Goal: Use online tool/utility: Utilize a website feature to perform a specific function

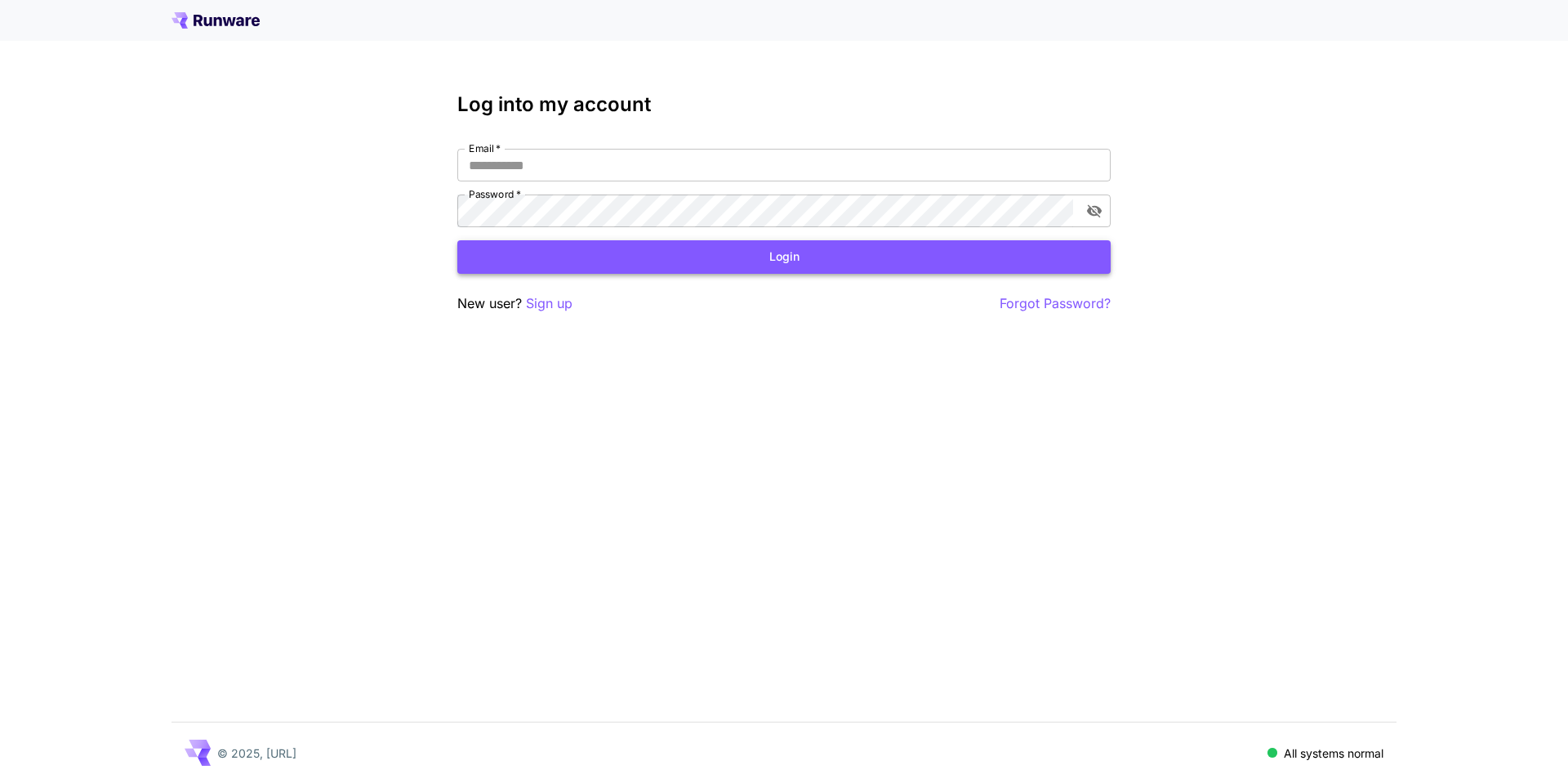
type input "**********"
click at [622, 265] on button "Login" at bounding box center [784, 257] width 653 height 34
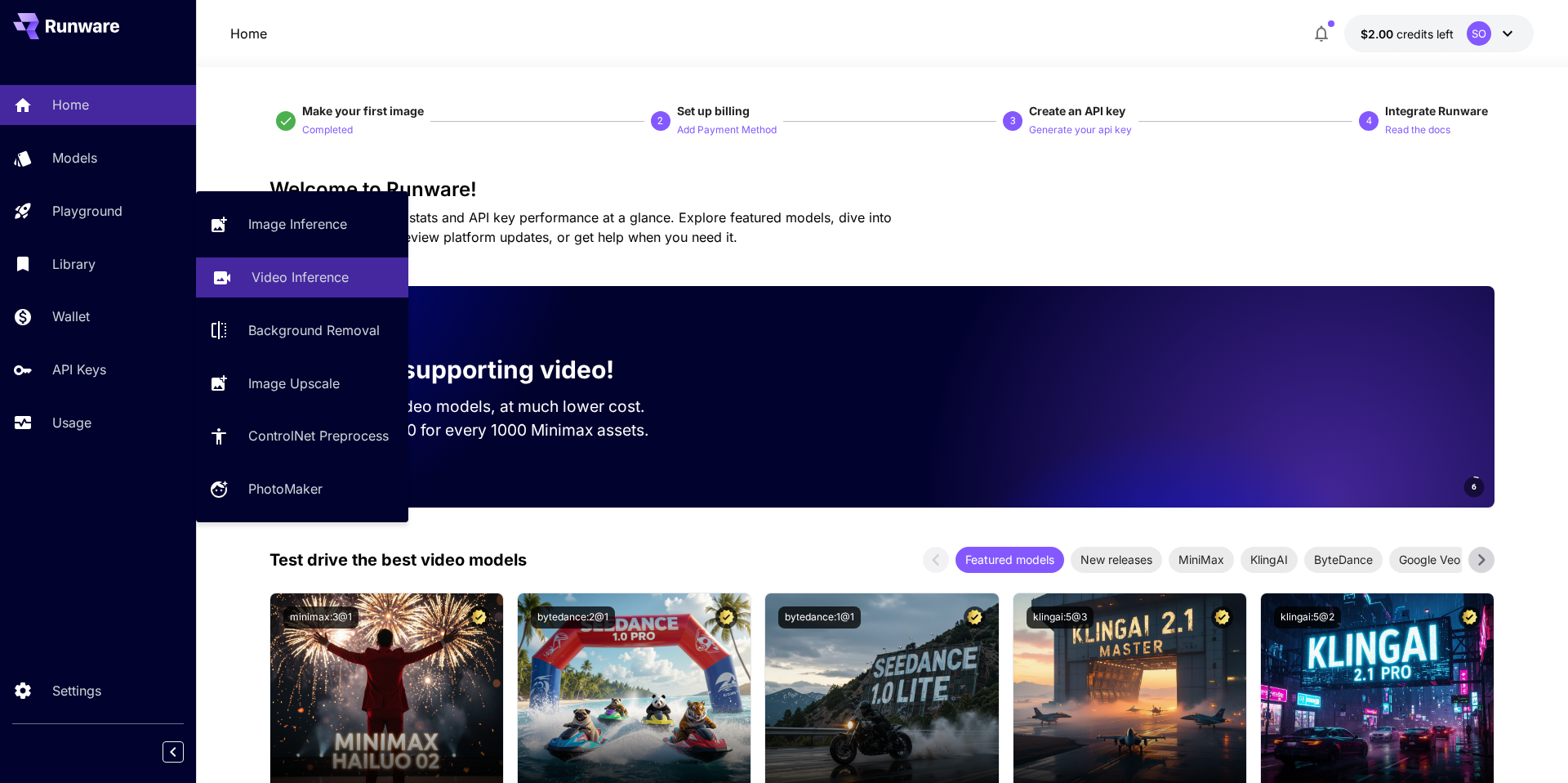
click at [317, 274] on p "Video Inference" at bounding box center [300, 277] width 97 height 19
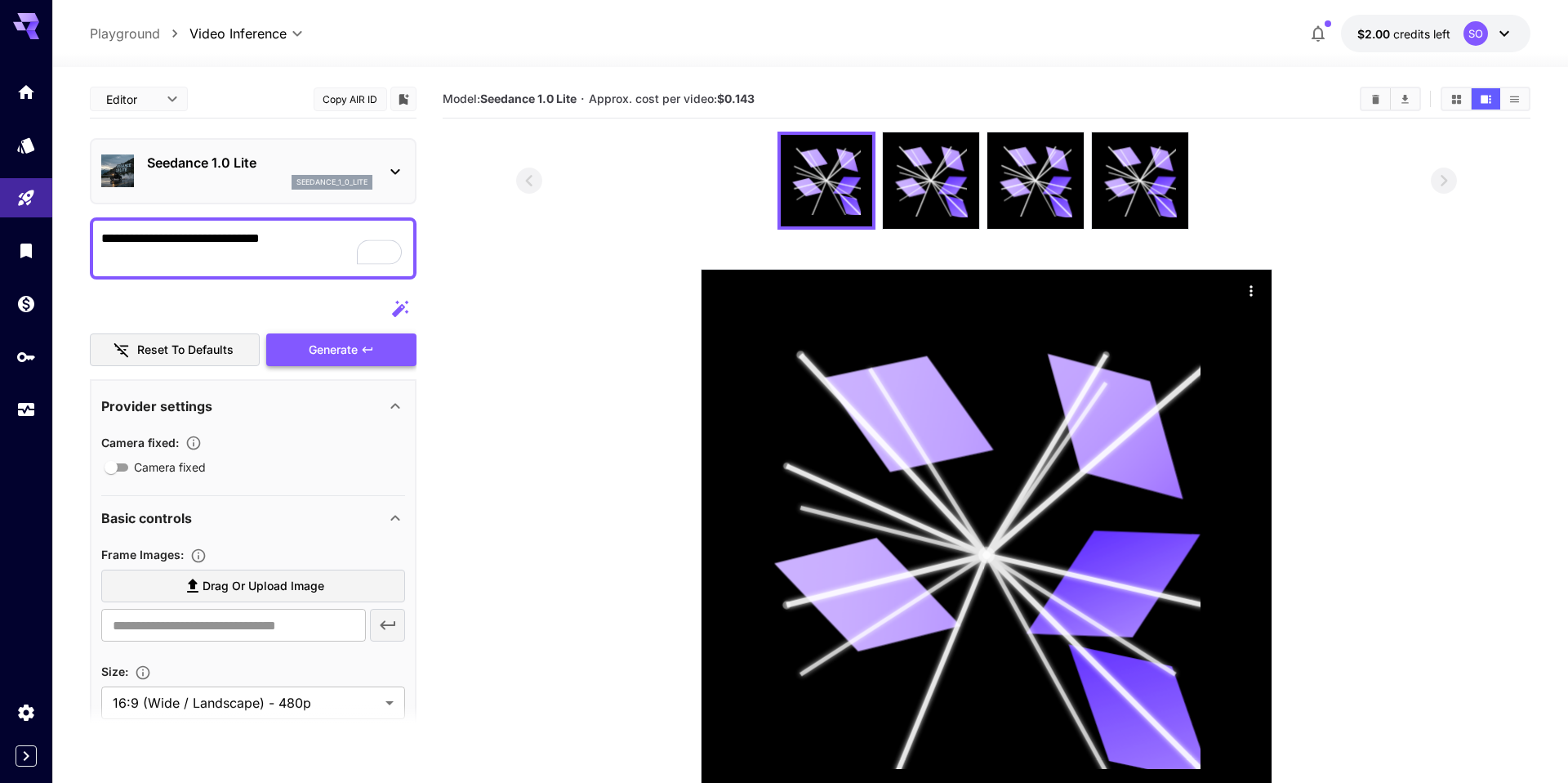
click at [317, 347] on div "Generate" at bounding box center [342, 350] width 151 height 34
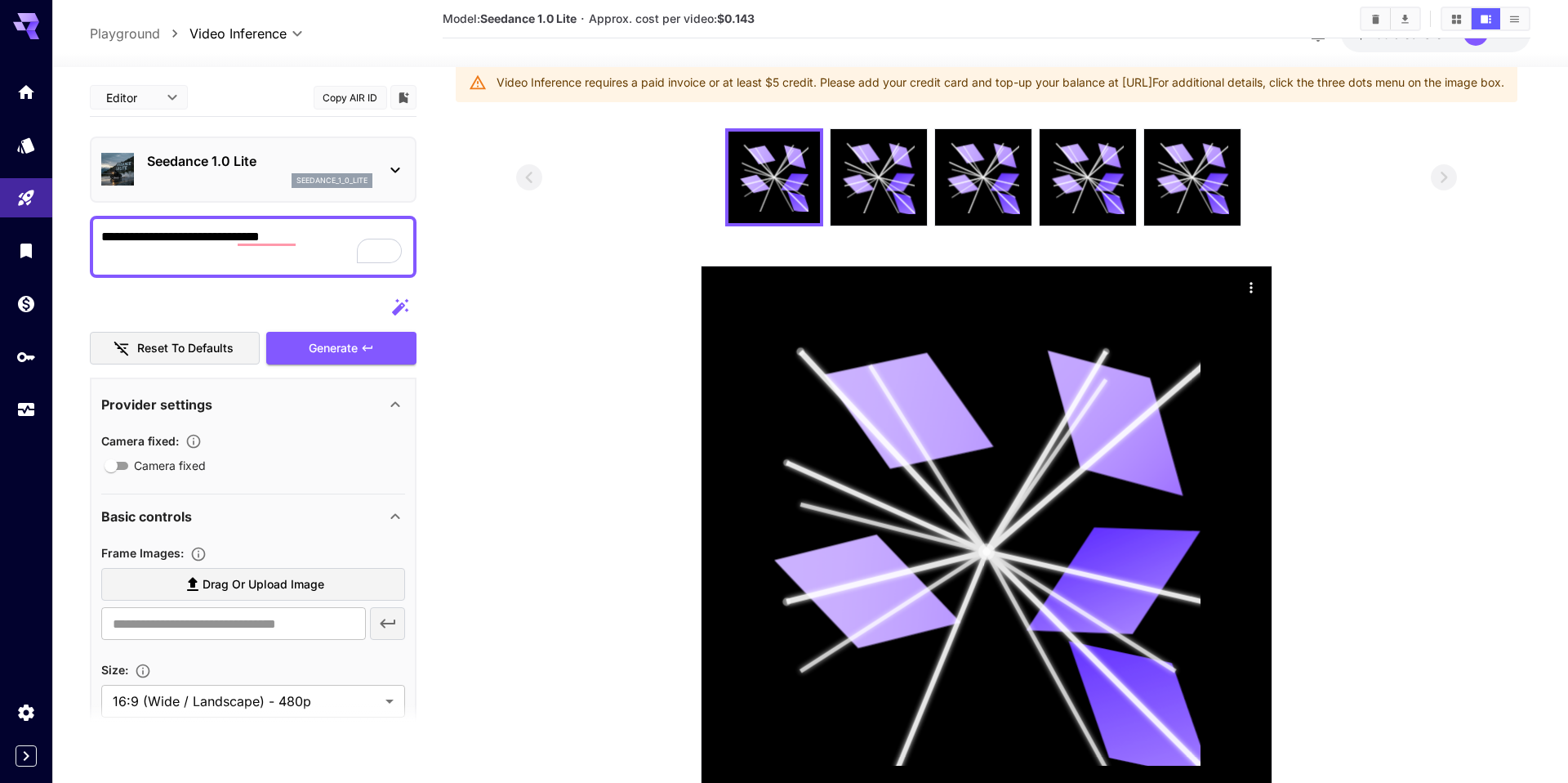
scroll to position [202, 0]
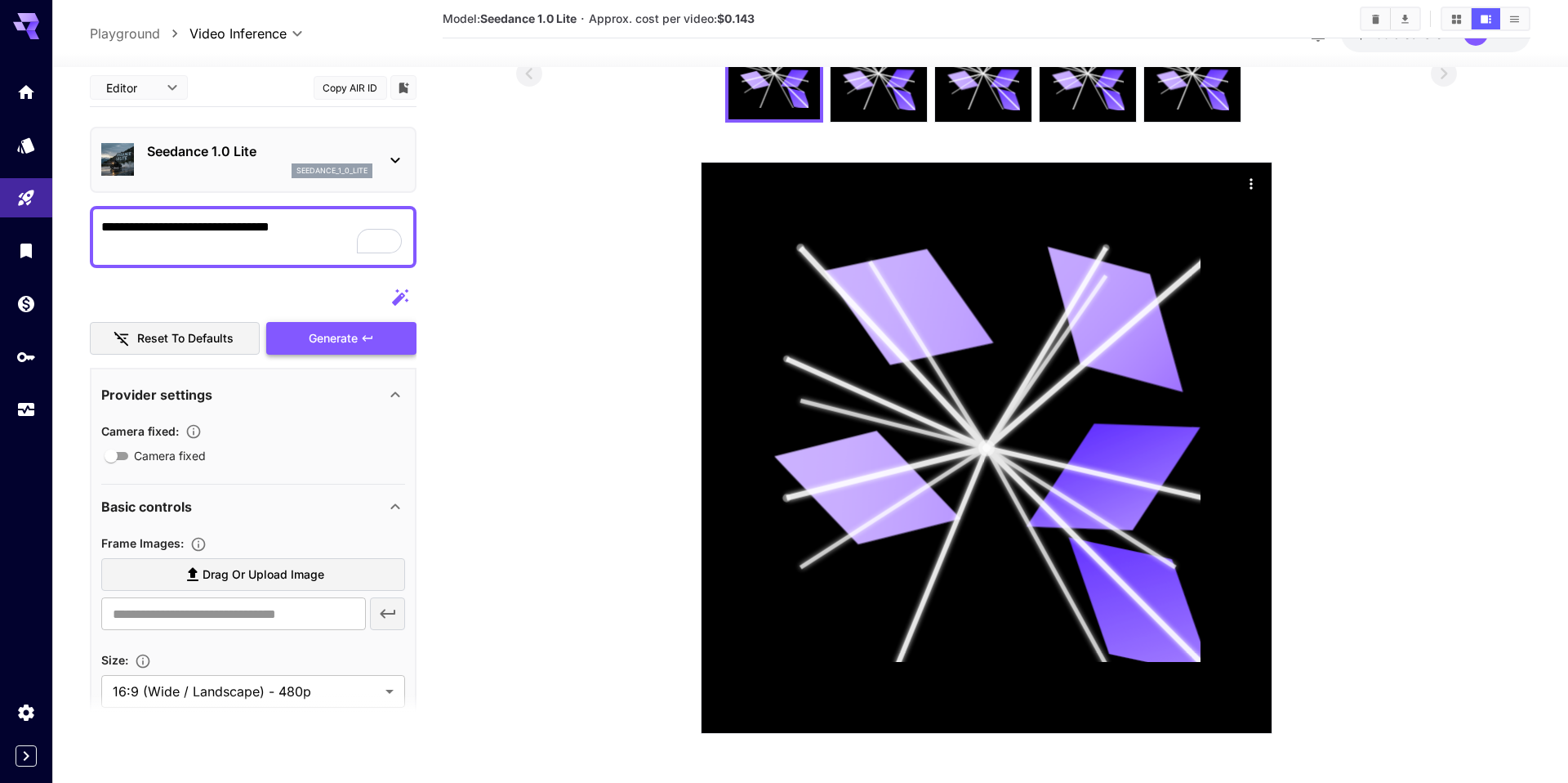
type textarea "**********"
click at [330, 343] on div "Generate" at bounding box center [342, 338] width 151 height 34
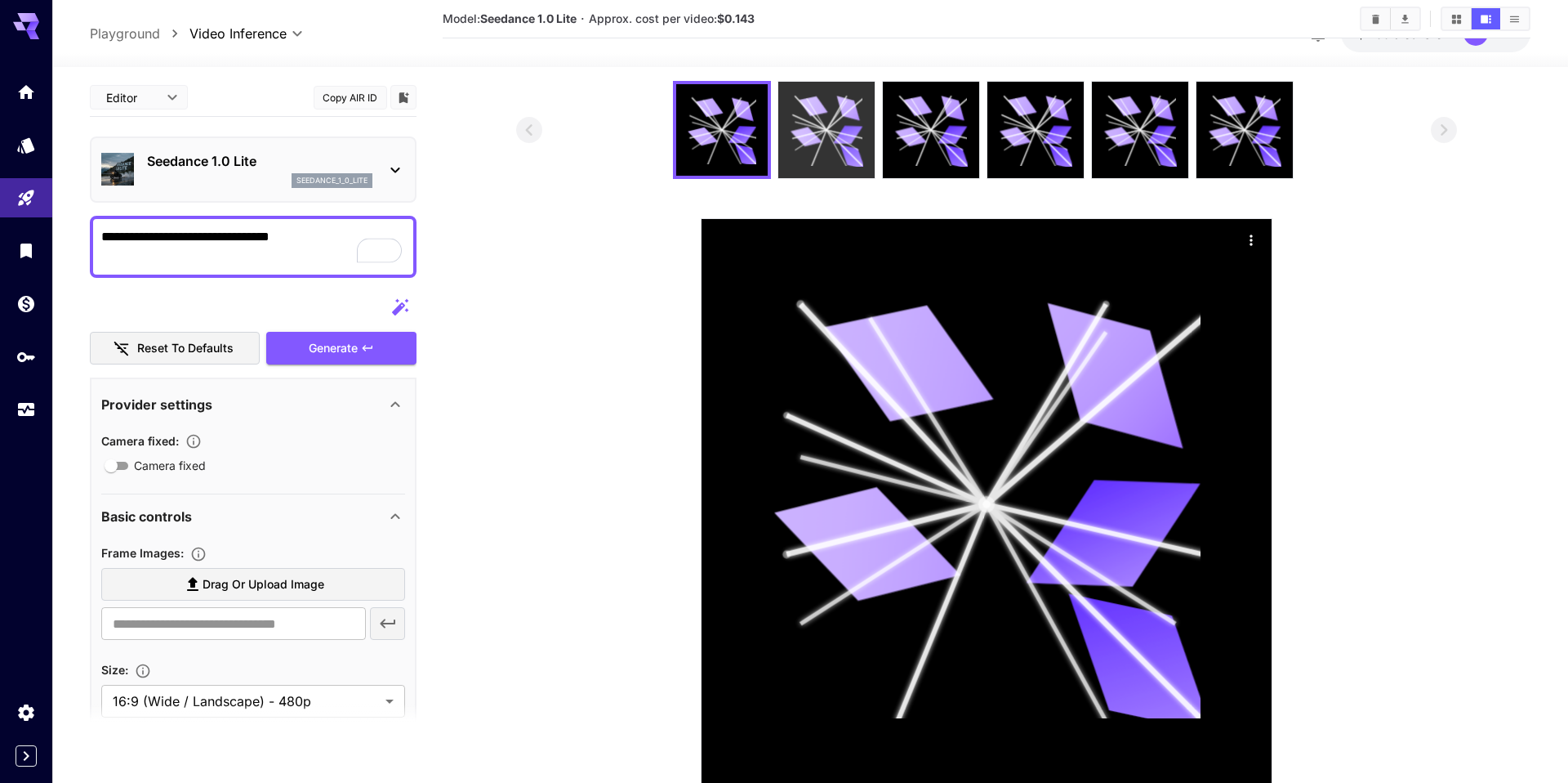
click at [821, 135] on icon at bounding box center [827, 130] width 73 height 73
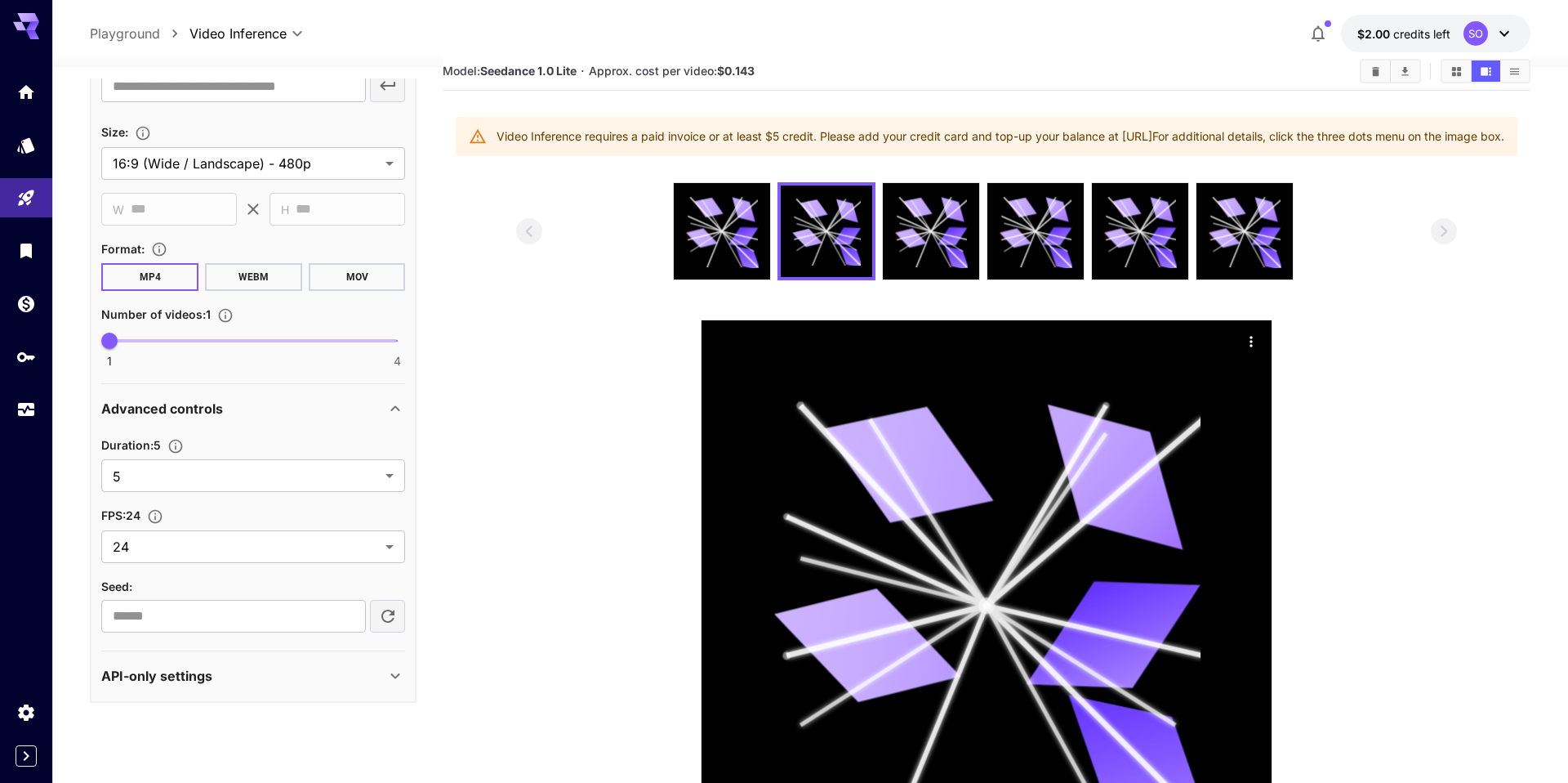
scroll to position [0, 0]
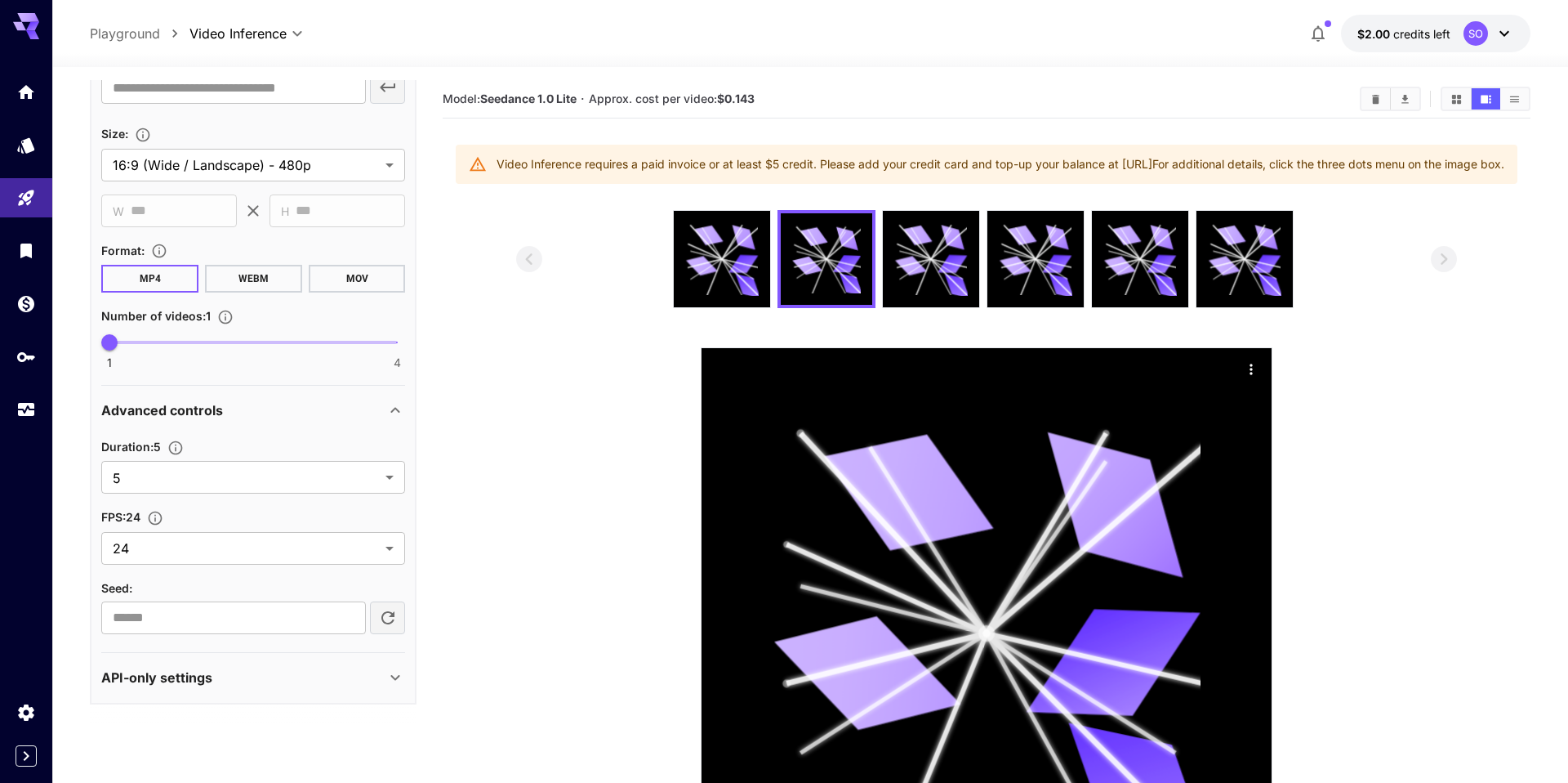
click at [289, 671] on div "API-only settings" at bounding box center [243, 678] width 284 height 19
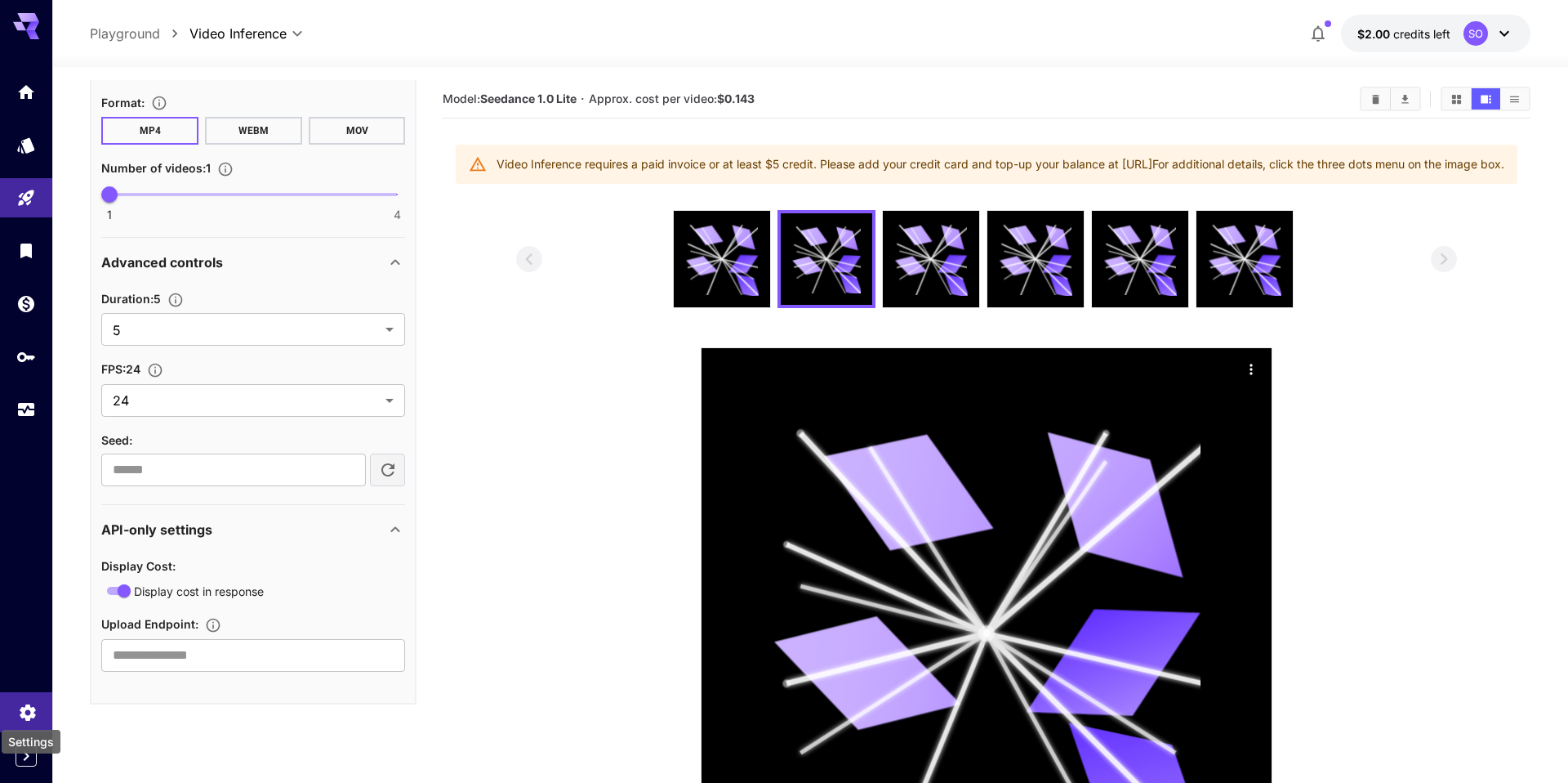
click at [26, 709] on icon "Settings" at bounding box center [27, 708] width 19 height 19
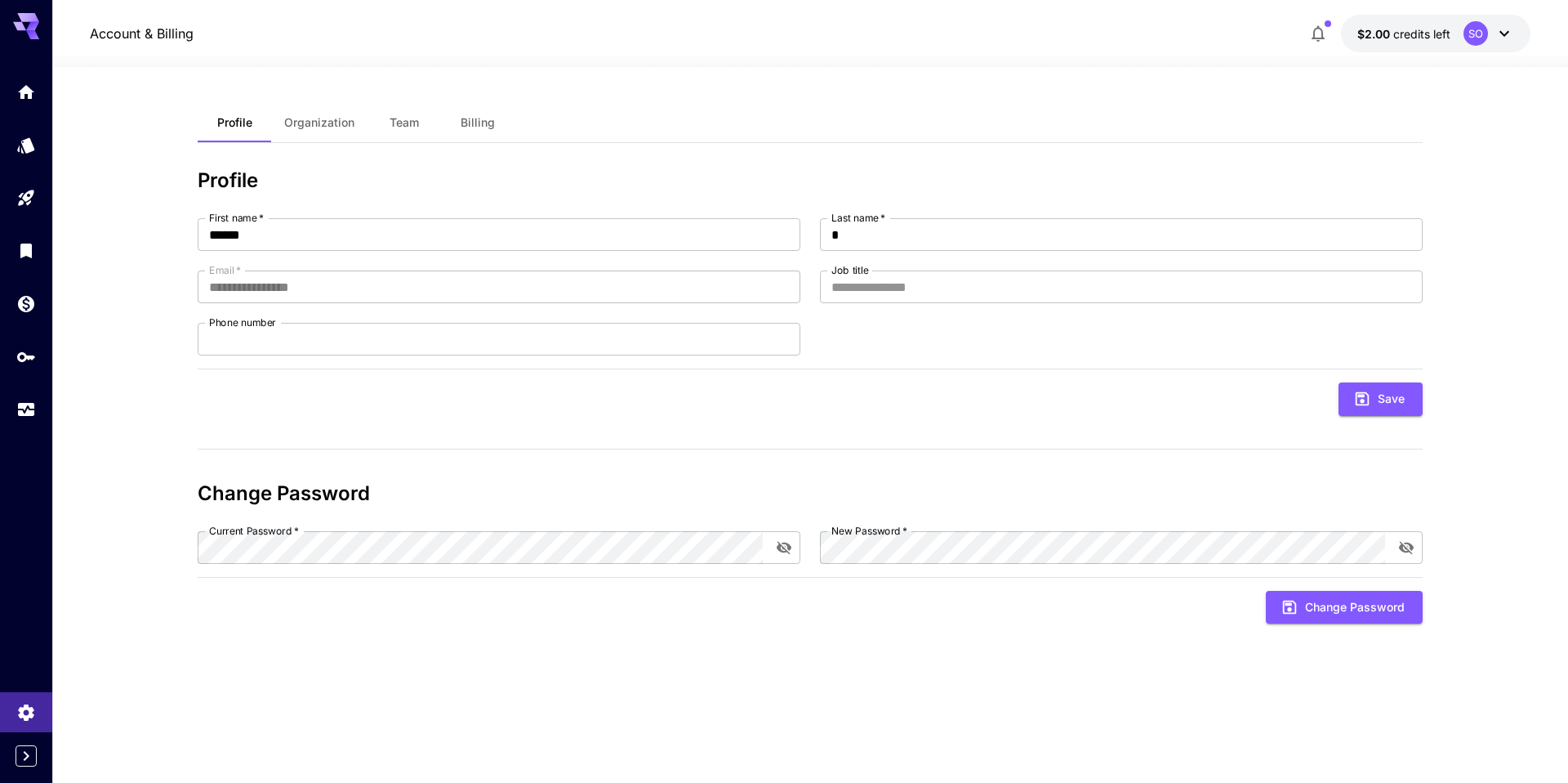
click at [480, 115] on span "Billing" at bounding box center [477, 122] width 35 height 15
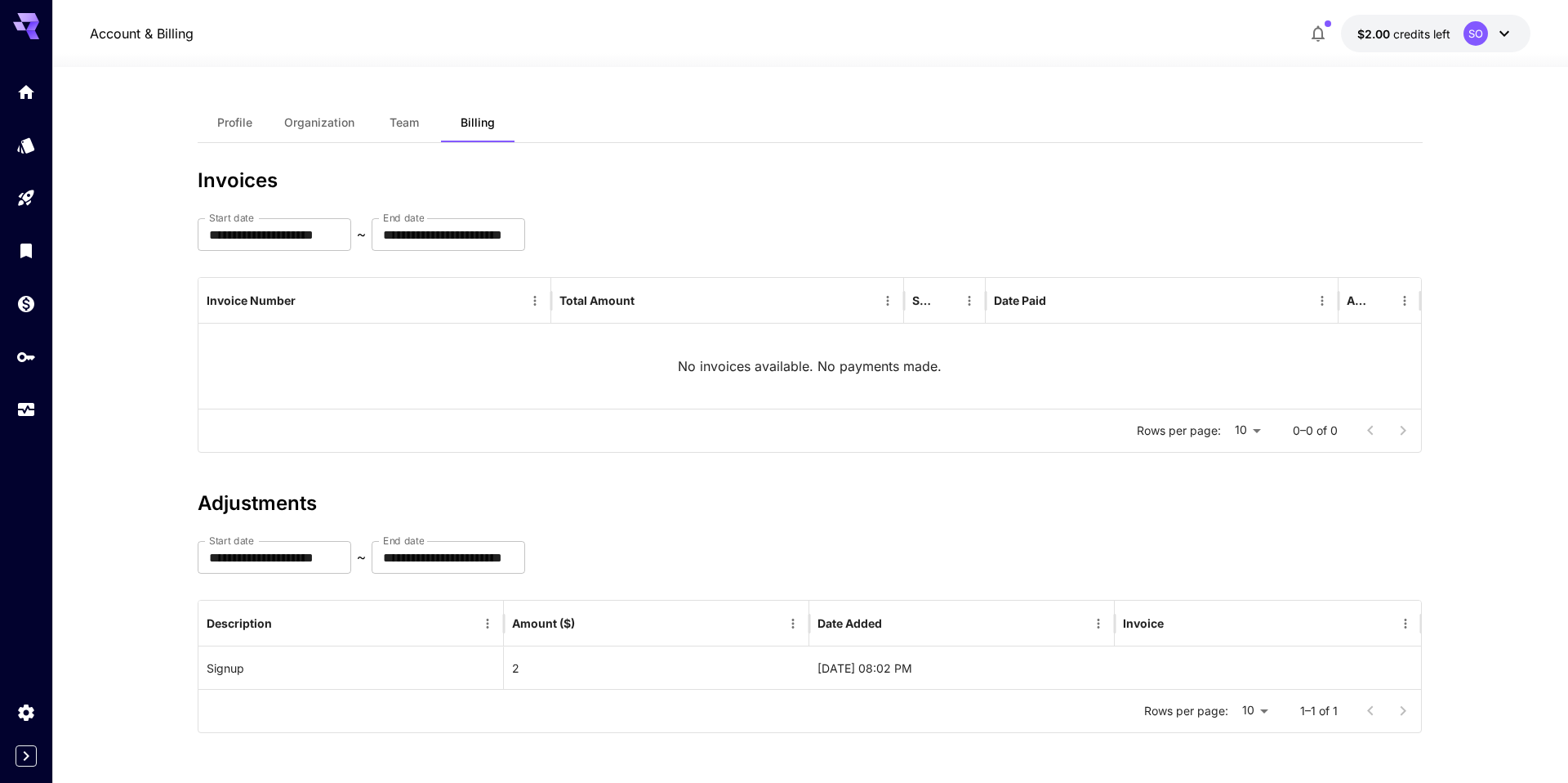
click at [241, 115] on span "Profile" at bounding box center [235, 122] width 35 height 15
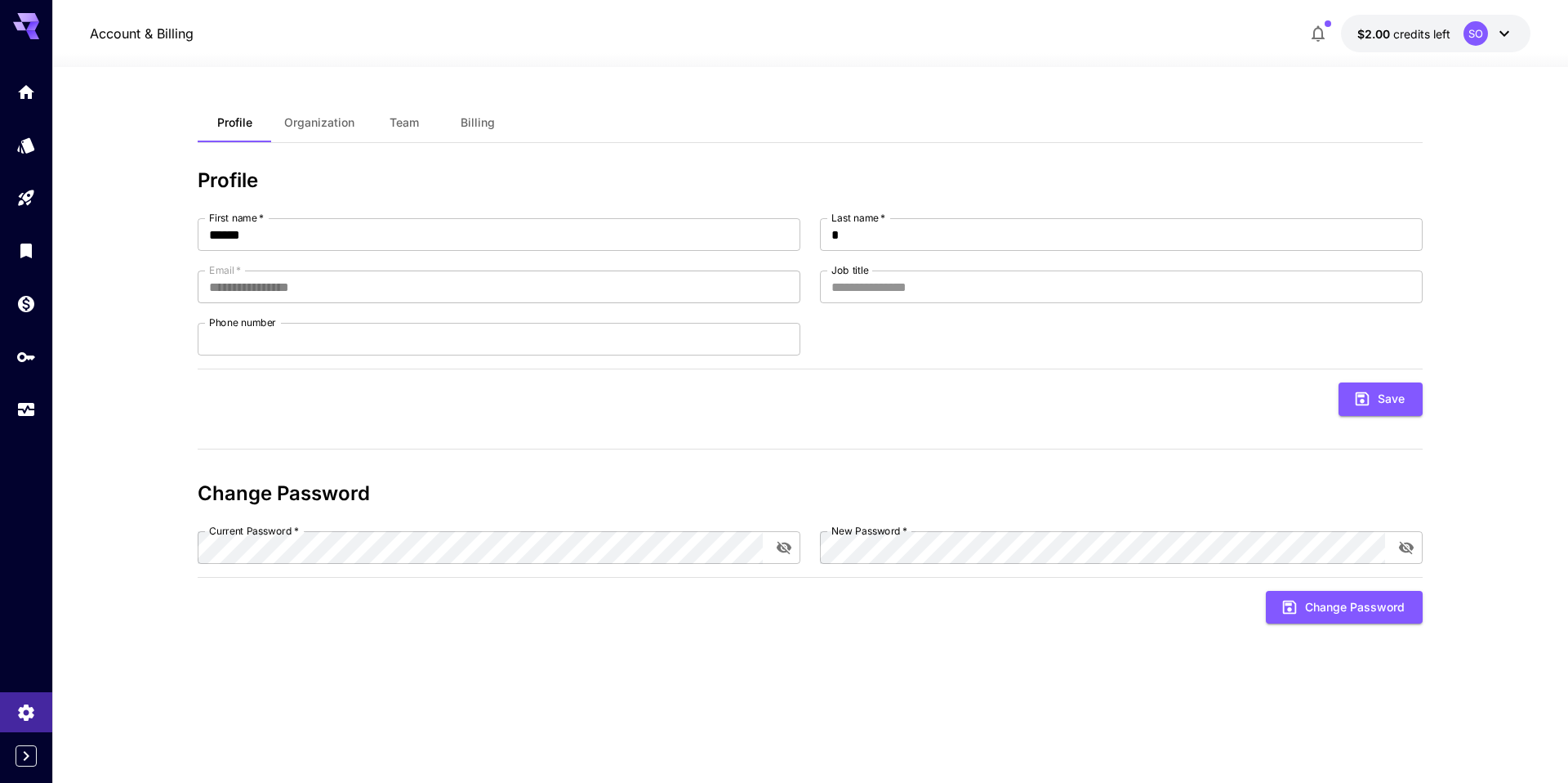
click at [327, 122] on span "Organization" at bounding box center [319, 122] width 70 height 15
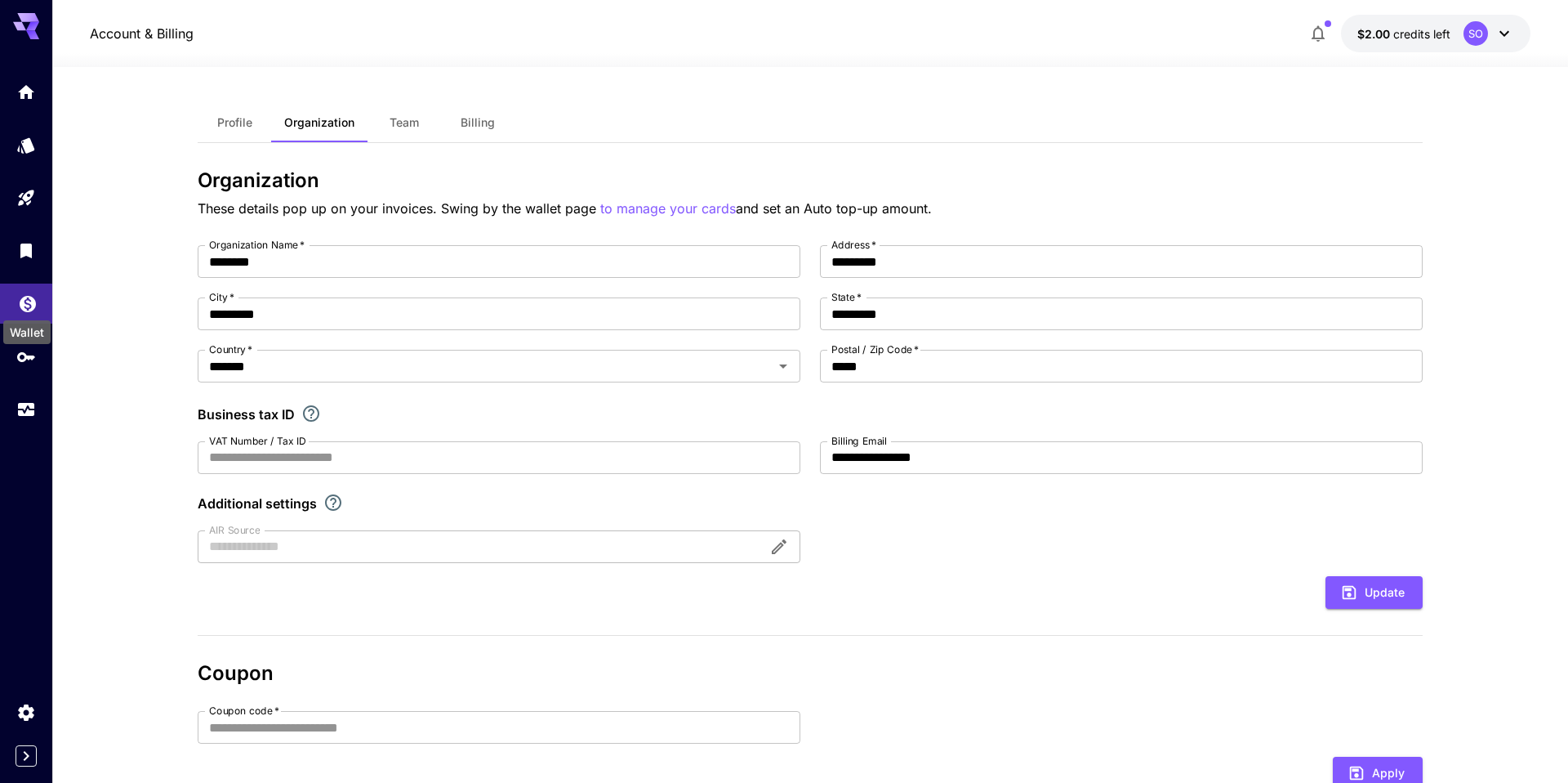
click at [19, 302] on icon "Wallet" at bounding box center [27, 299] width 19 height 19
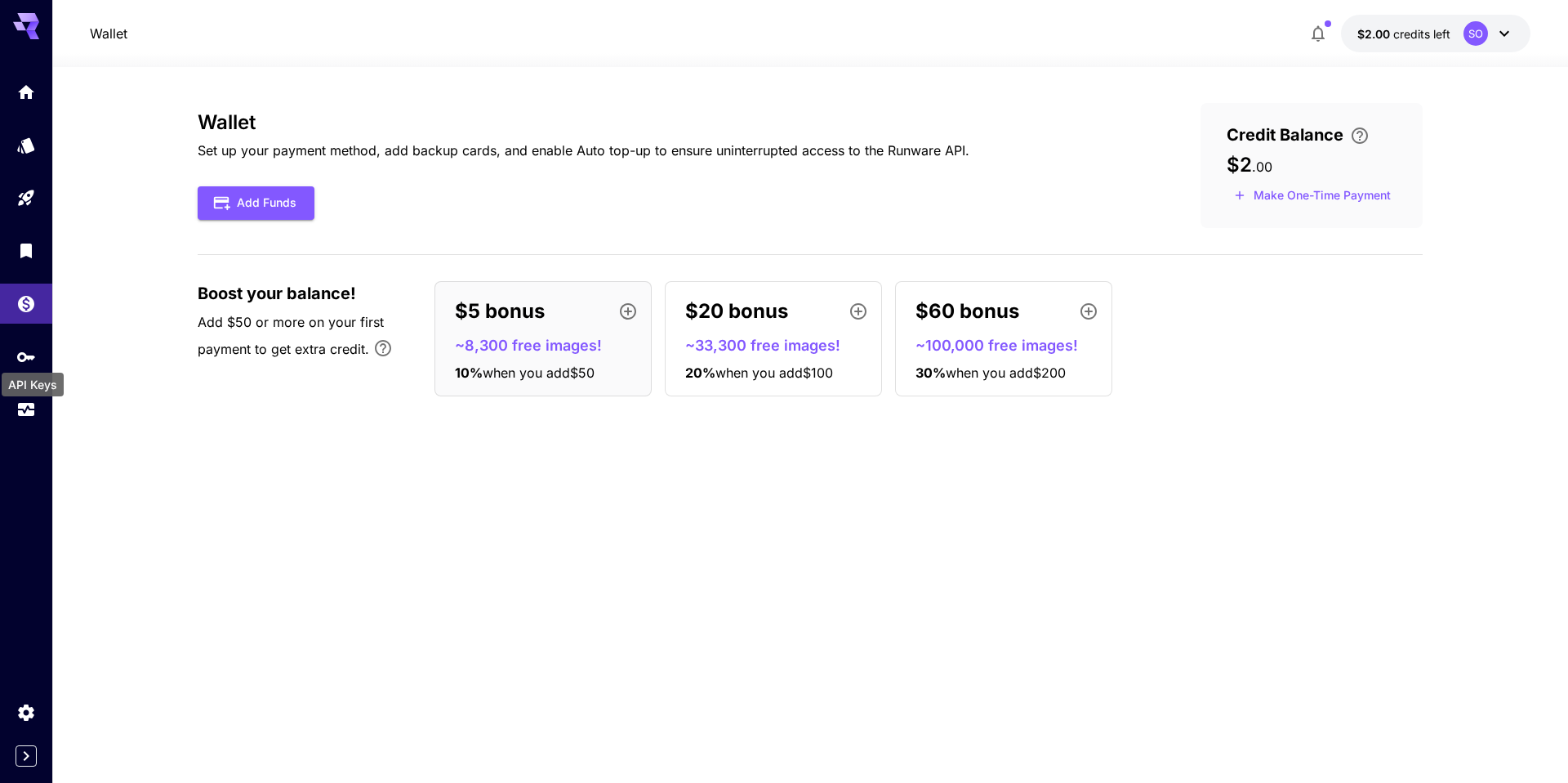
click at [26, 362] on div "API Keys" at bounding box center [33, 380] width 66 height 37
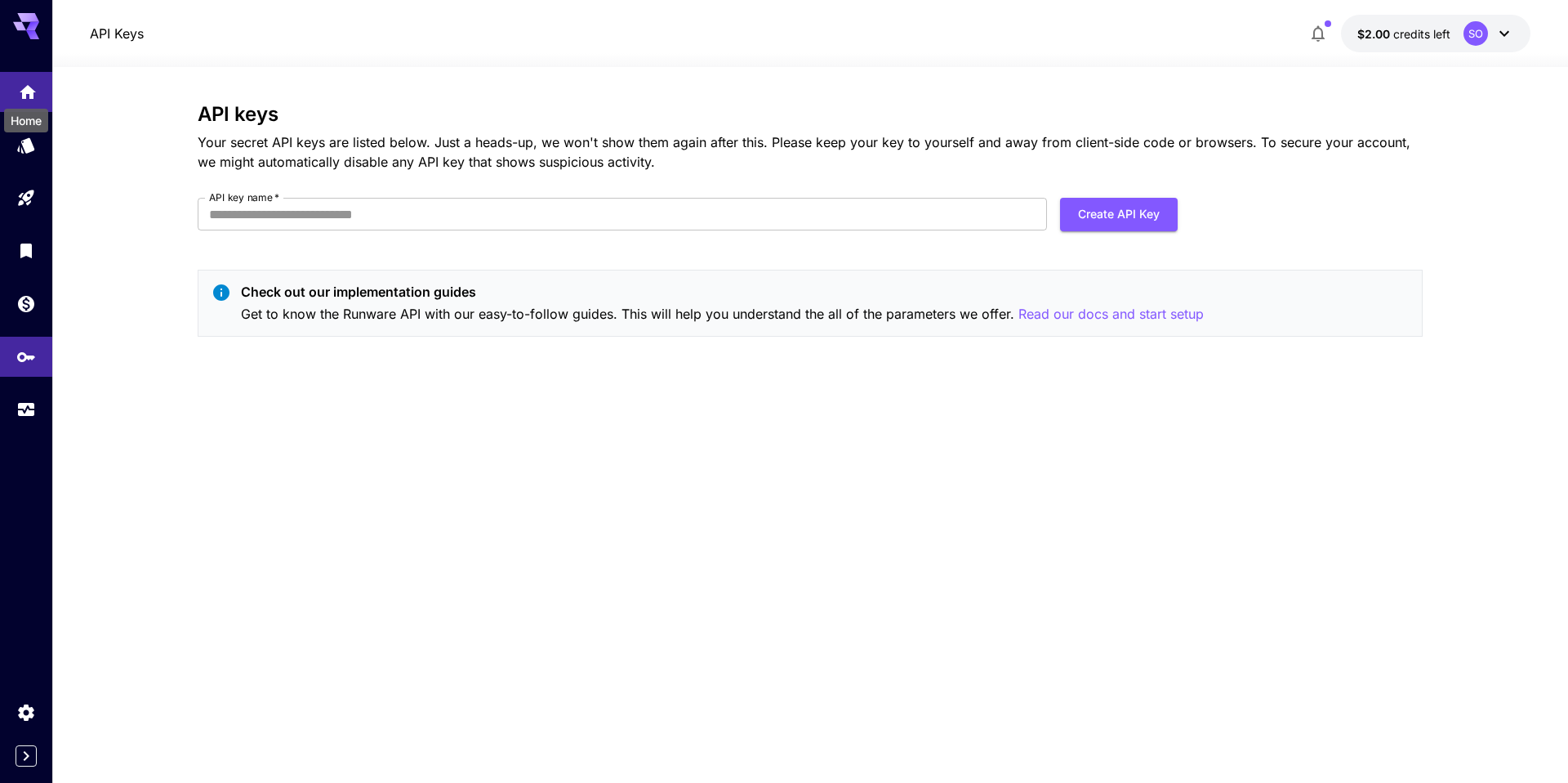
click at [20, 89] on icon "Home" at bounding box center [27, 88] width 19 height 19
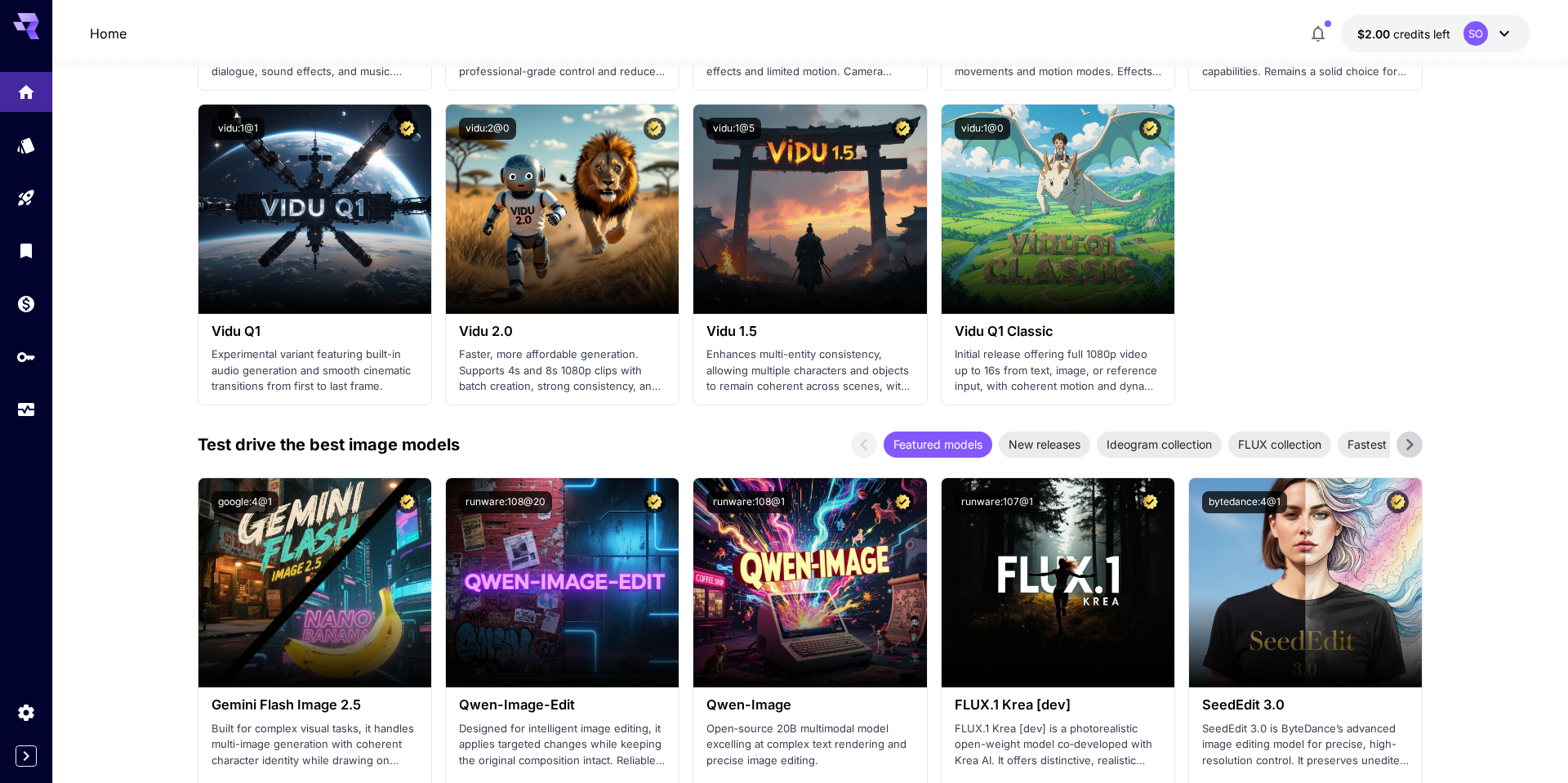
scroll to position [1432, 0]
